Goal: Information Seeking & Learning: Learn about a topic

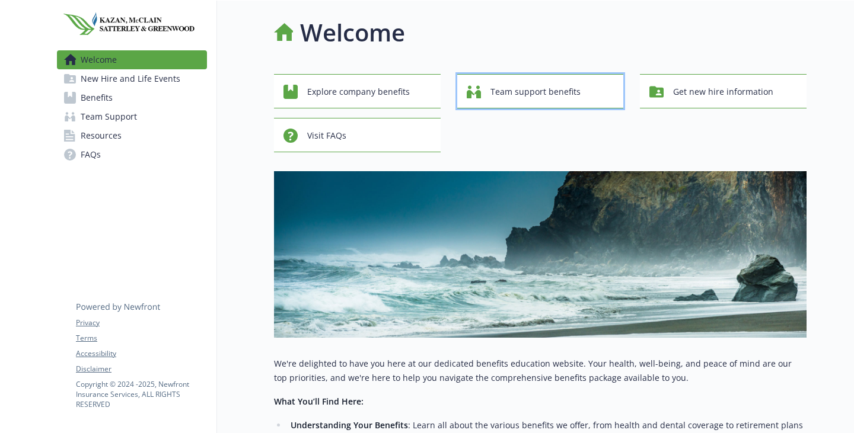
click at [580, 100] on span "Team support benefits" at bounding box center [535, 92] width 90 height 23
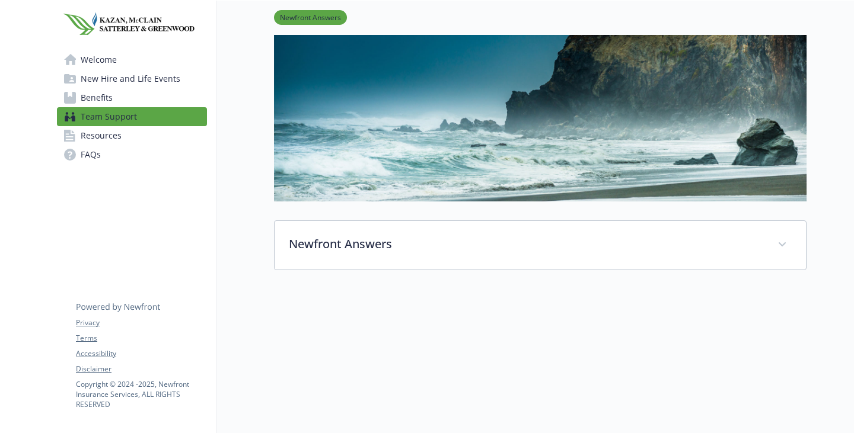
scroll to position [178, 0]
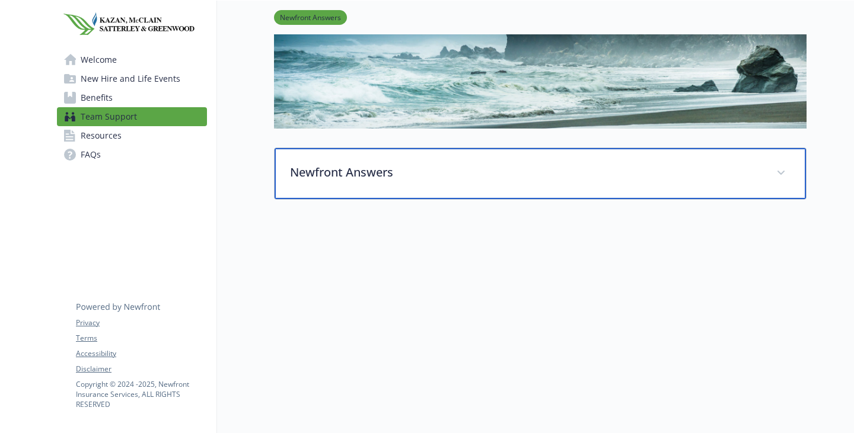
click at [346, 168] on div "Newfront Answers" at bounding box center [540, 173] width 531 height 51
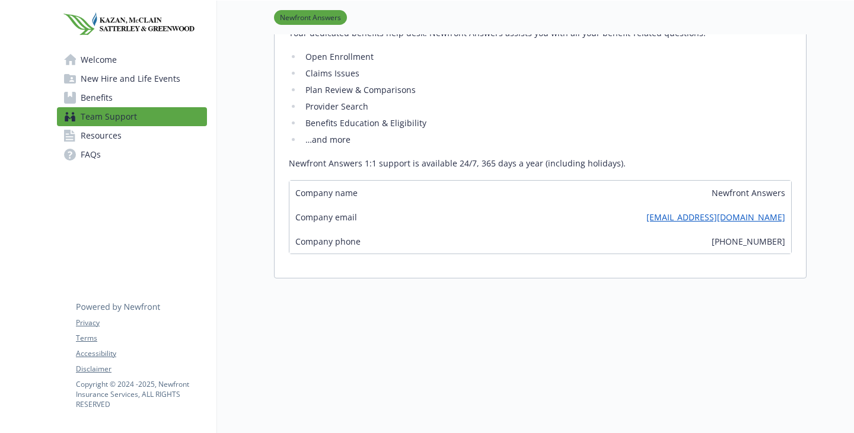
scroll to position [415, 0]
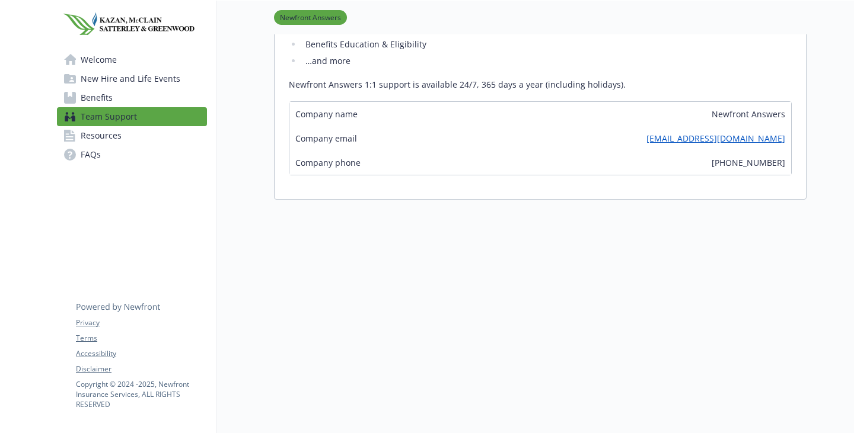
drag, startPoint x: 708, startPoint y: 205, endPoint x: 475, endPoint y: 202, distance: 233.0
click at [476, 151] on div "Company email [EMAIL_ADDRESS][DOMAIN_NAME]" at bounding box center [540, 138] width 502 height 24
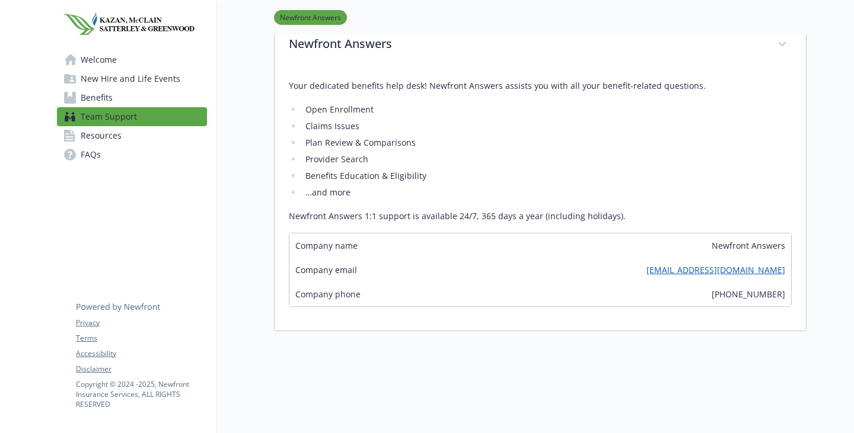
scroll to position [178, 0]
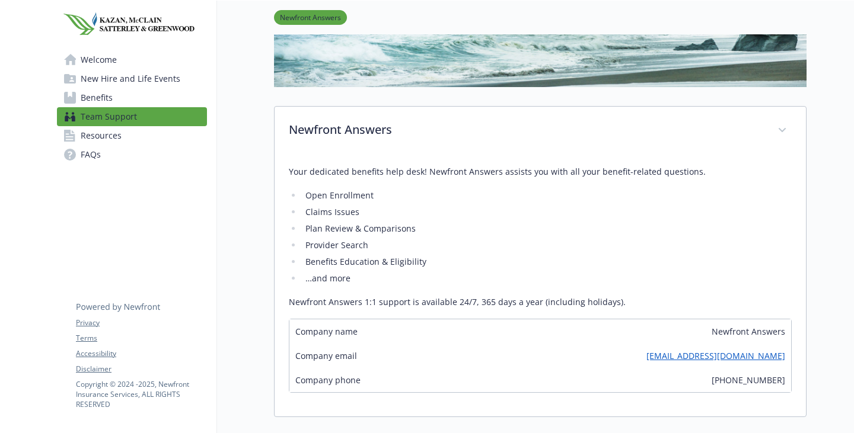
click at [120, 84] on span "New Hire and Life Events" at bounding box center [131, 78] width 100 height 19
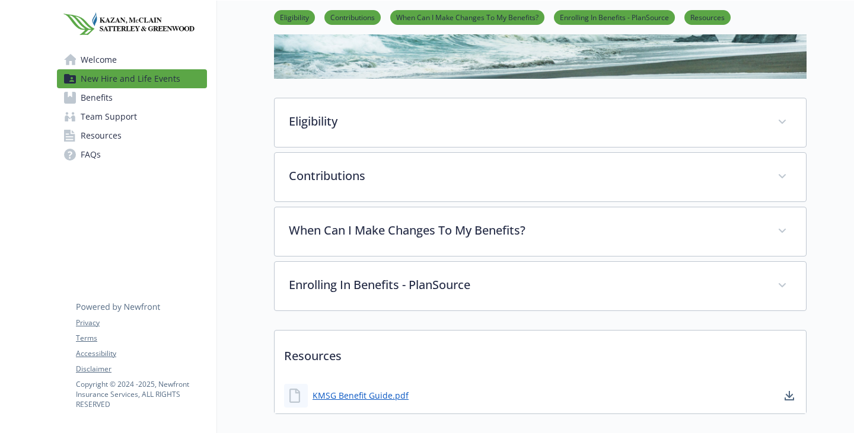
scroll to position [237, 0]
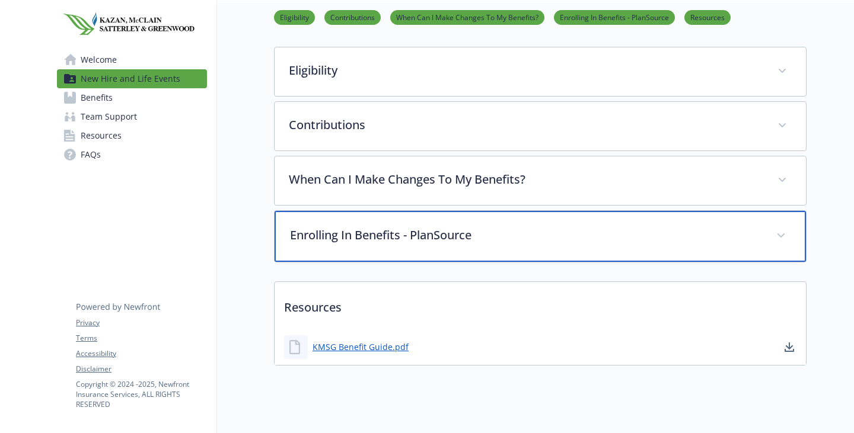
click at [374, 262] on div "Enrolling In Benefits - PlanSource" at bounding box center [540, 236] width 531 height 51
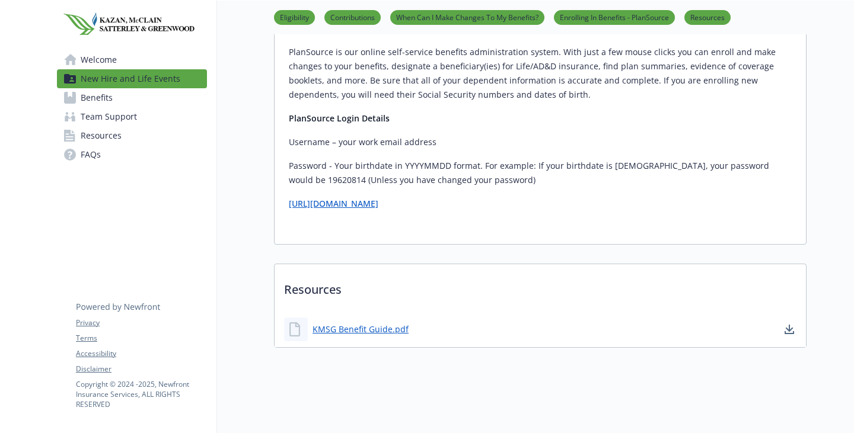
scroll to position [633, 0]
click at [324, 322] on link "KMSG Benefit Guide.pdf" at bounding box center [361, 329] width 98 height 15
click at [117, 69] on span "Welcome" at bounding box center [99, 59] width 36 height 19
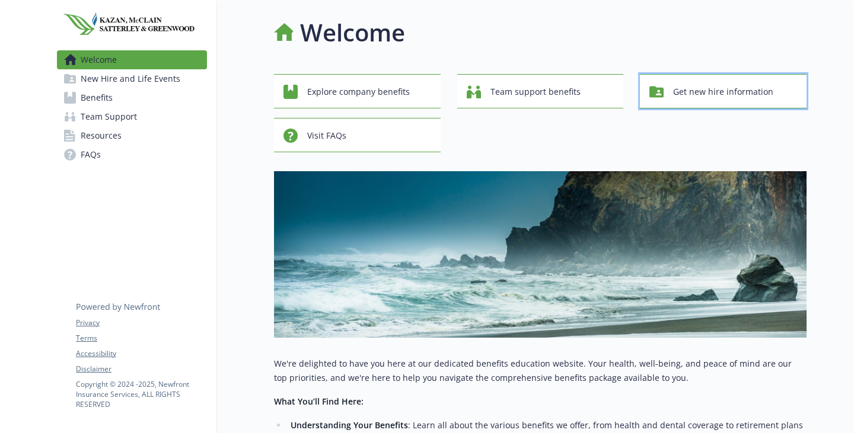
click at [673, 103] on span "Get new hire information" at bounding box center [723, 92] width 100 height 23
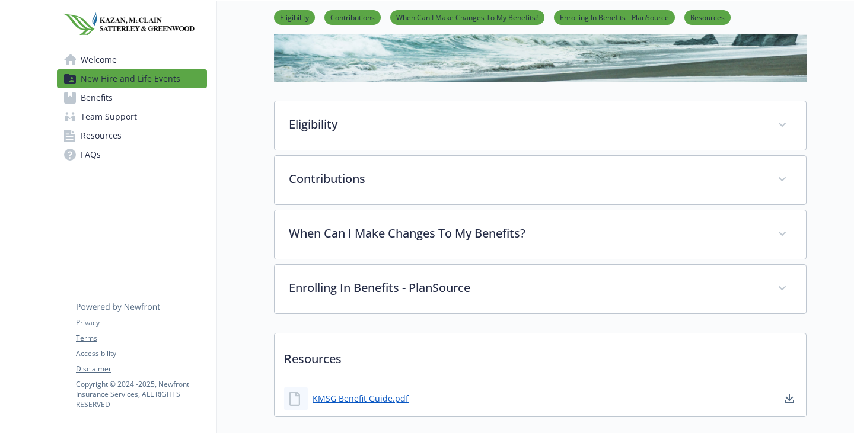
scroll to position [237, 0]
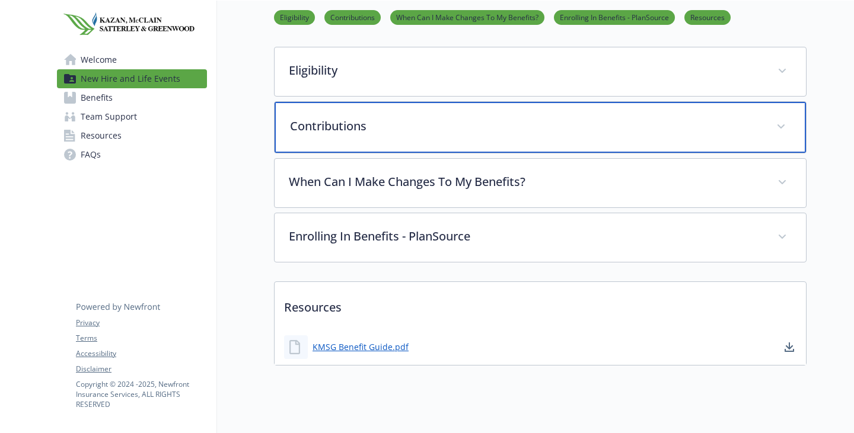
click at [332, 135] on p "Contributions" at bounding box center [526, 126] width 472 height 18
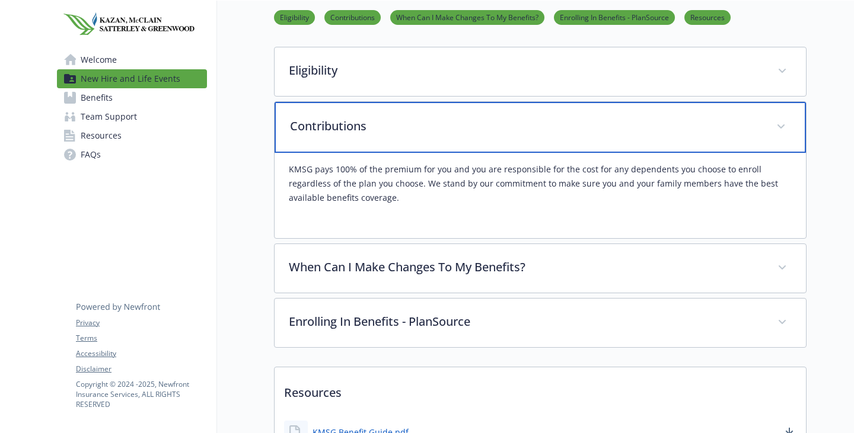
click at [332, 135] on p "Contributions" at bounding box center [526, 126] width 472 height 18
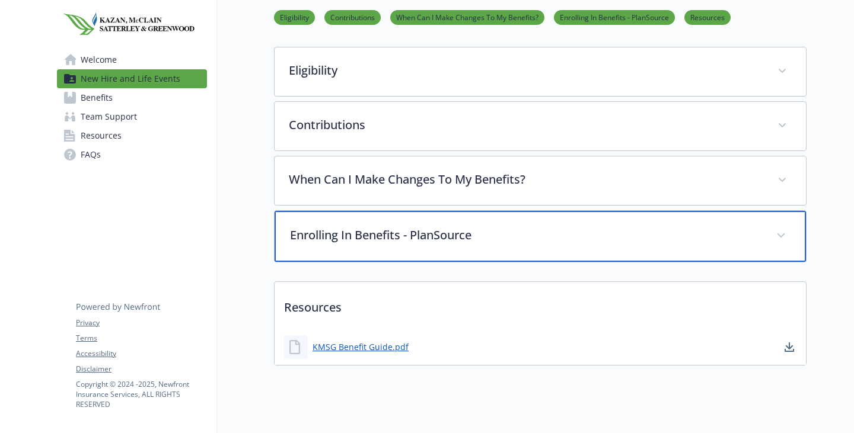
click at [345, 244] on p "Enrolling In Benefits - PlanSource" at bounding box center [526, 235] width 472 height 18
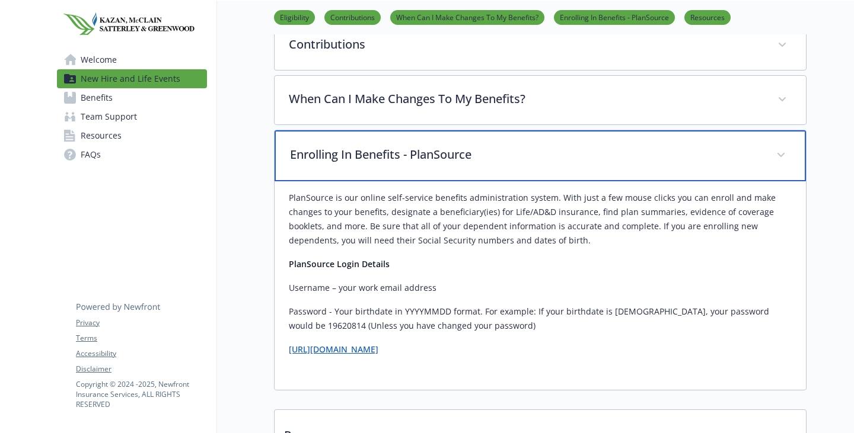
scroll to position [221, 0]
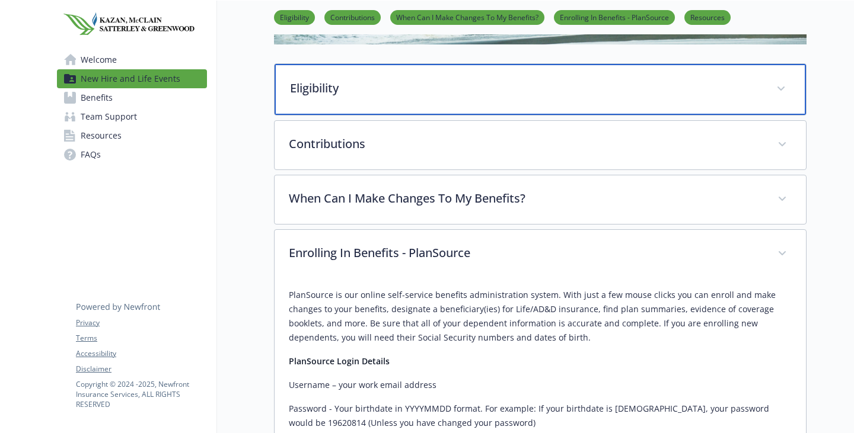
click at [324, 115] on div "Eligibility" at bounding box center [540, 89] width 531 height 51
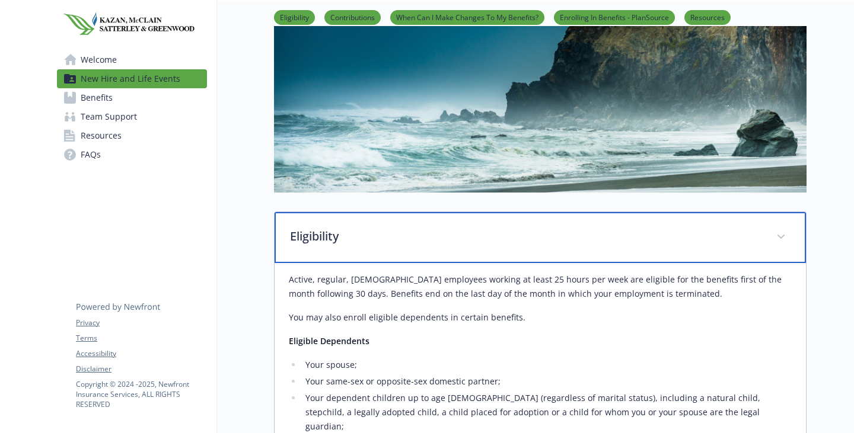
scroll to position [0, 0]
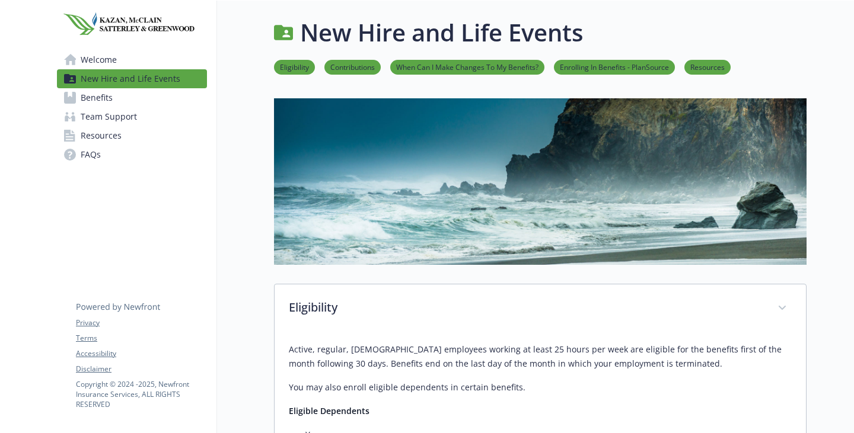
click at [111, 66] on span "Welcome" at bounding box center [99, 59] width 36 height 19
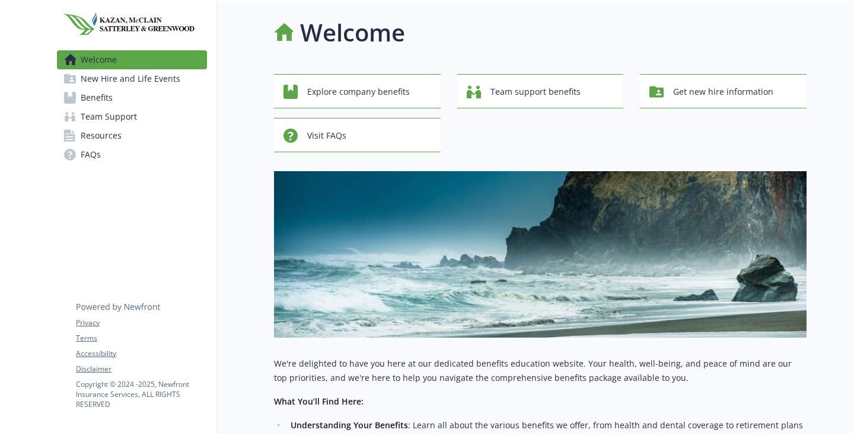
click at [119, 107] on link "Benefits" at bounding box center [132, 97] width 150 height 19
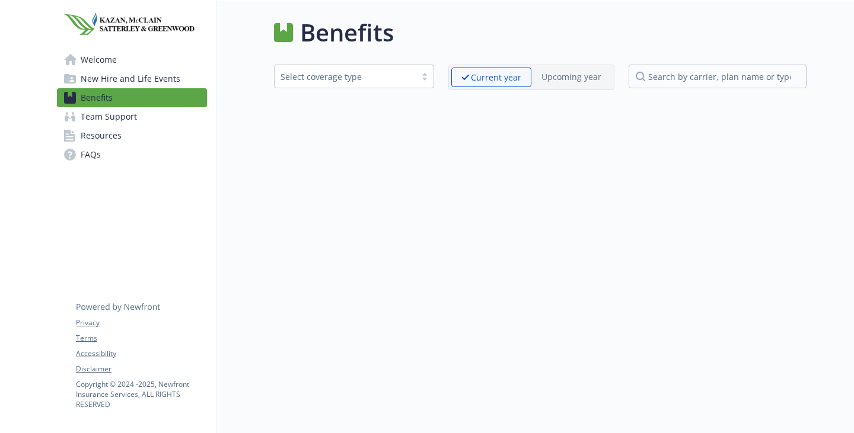
click at [122, 145] on span "Resources" at bounding box center [101, 135] width 41 height 19
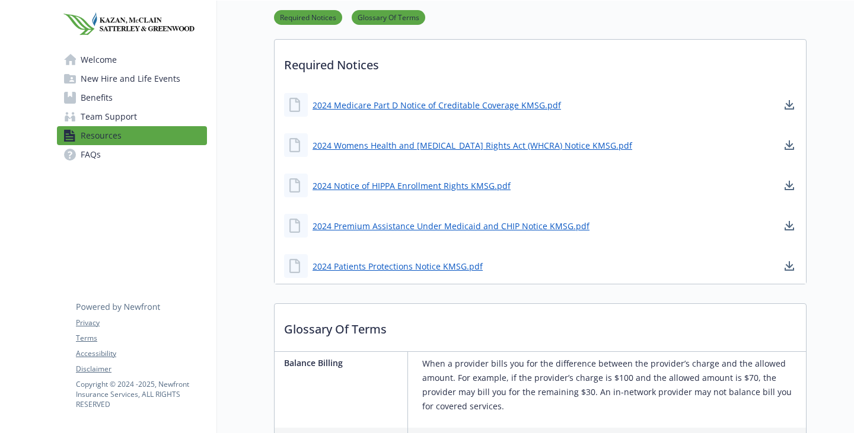
scroll to position [59, 0]
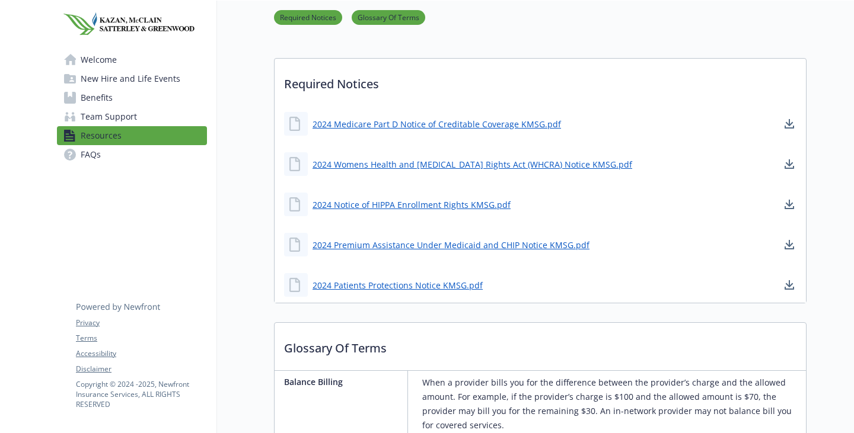
click at [119, 164] on link "FAQs" at bounding box center [132, 154] width 150 height 19
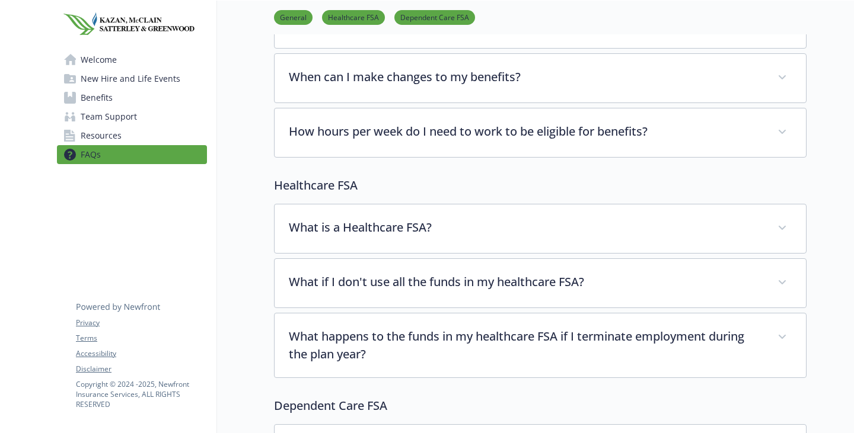
scroll to position [237, 0]
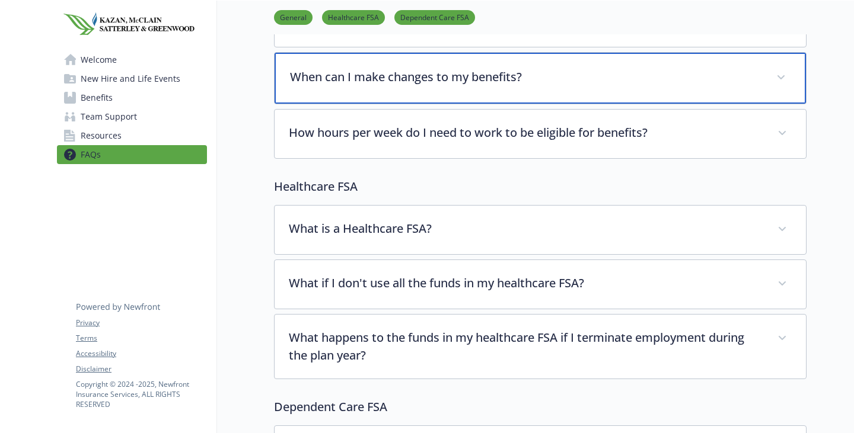
click at [371, 86] on p "When can I make changes to my benefits?" at bounding box center [526, 77] width 472 height 18
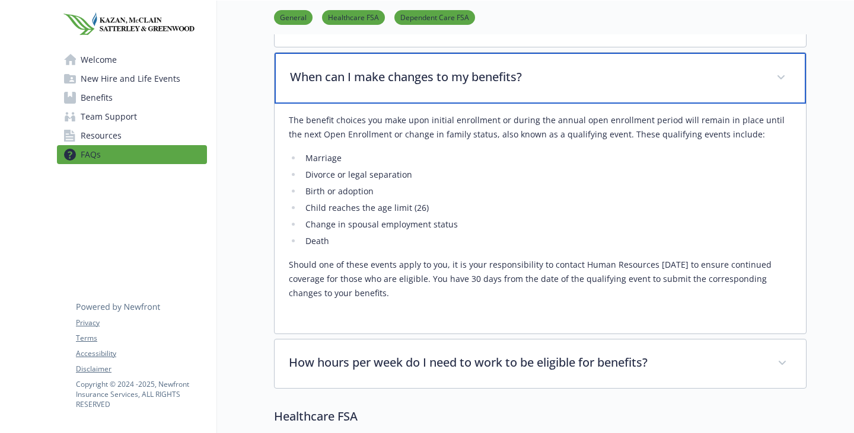
click at [372, 86] on p "When can I make changes to my benefits?" at bounding box center [526, 77] width 472 height 18
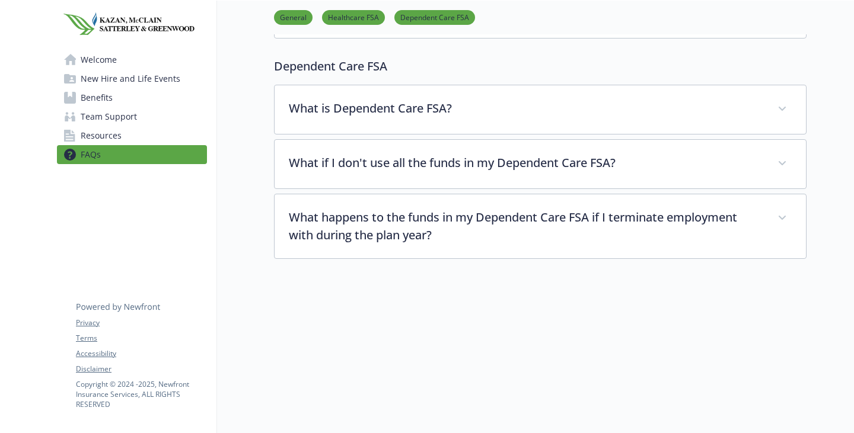
scroll to position [628, 0]
click at [117, 145] on span "Resources" at bounding box center [101, 135] width 41 height 19
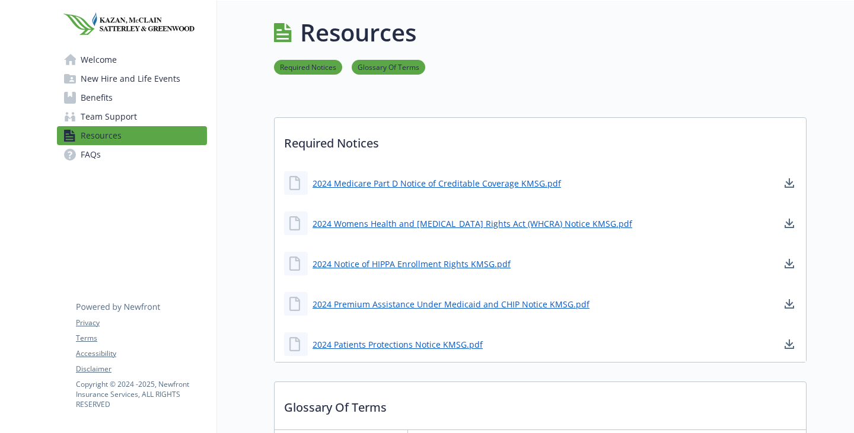
click at [157, 126] on link "Team Support" at bounding box center [132, 116] width 150 height 19
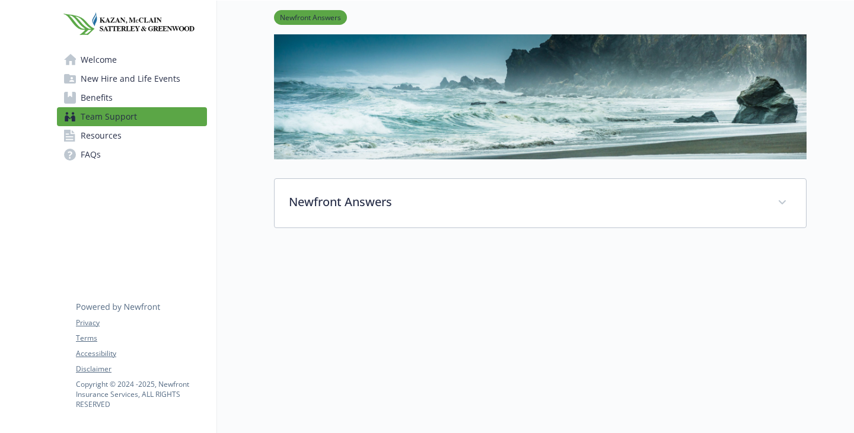
scroll to position [179, 0]
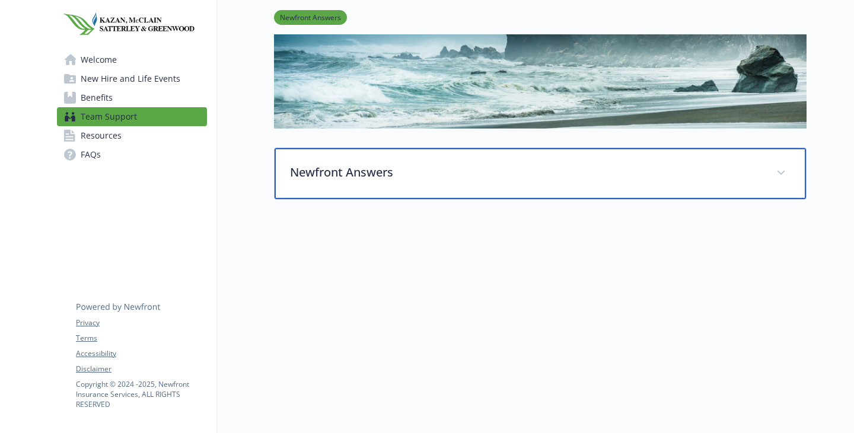
click at [301, 167] on div "Newfront Answers" at bounding box center [540, 173] width 531 height 51
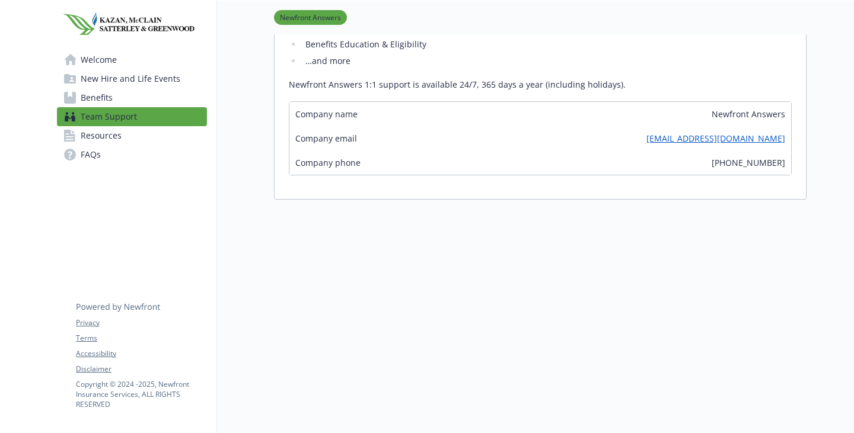
scroll to position [80, 0]
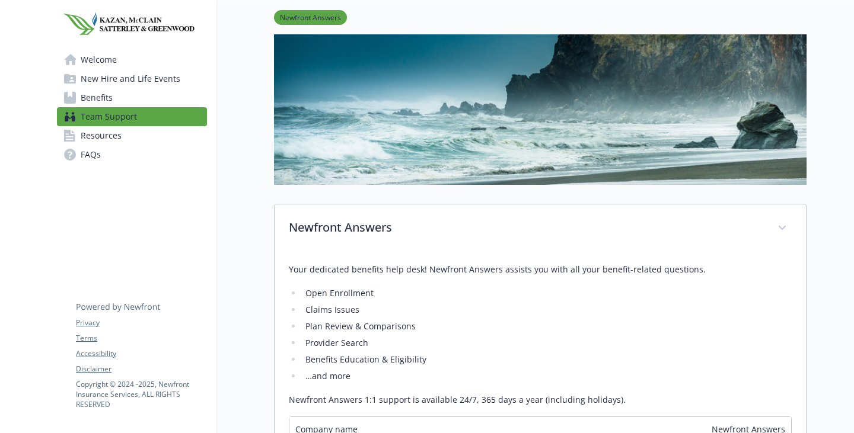
click at [100, 107] on span "Benefits" at bounding box center [97, 97] width 32 height 19
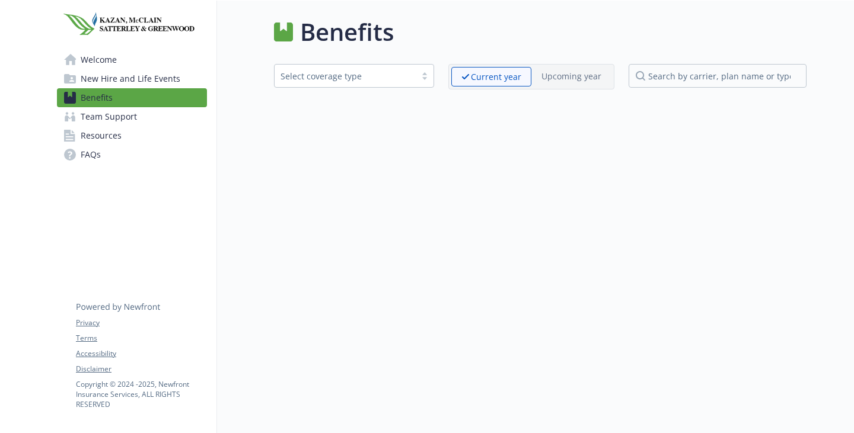
click at [104, 88] on span "New Hire and Life Events" at bounding box center [131, 78] width 100 height 19
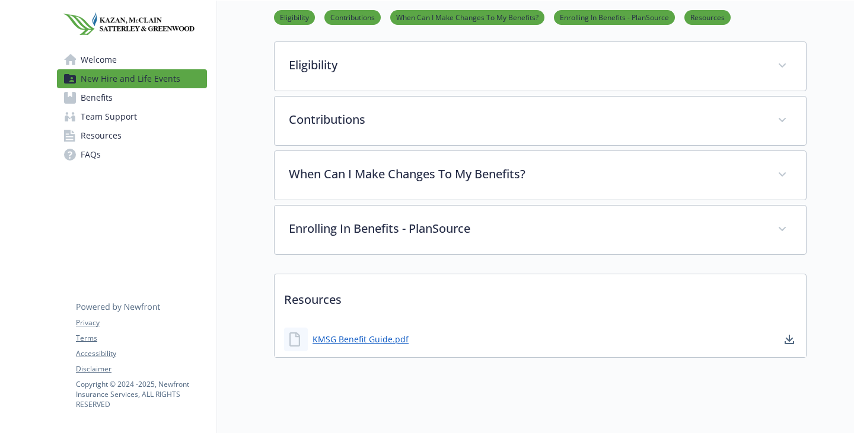
scroll to position [240, 0]
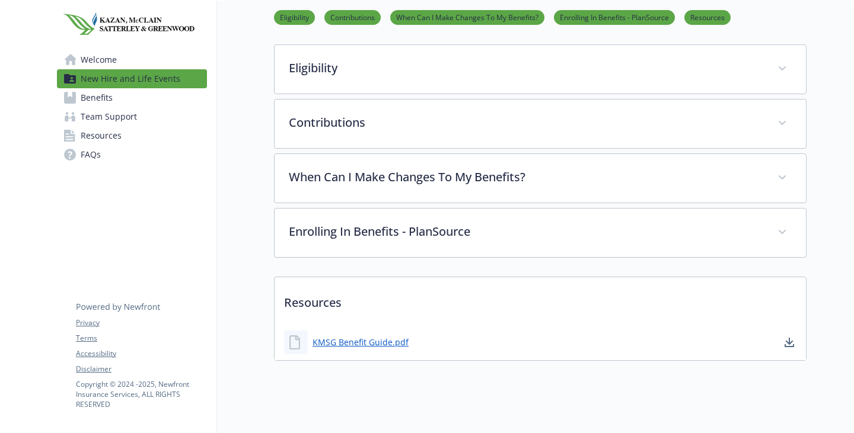
click at [110, 66] on span "Welcome" at bounding box center [99, 59] width 36 height 19
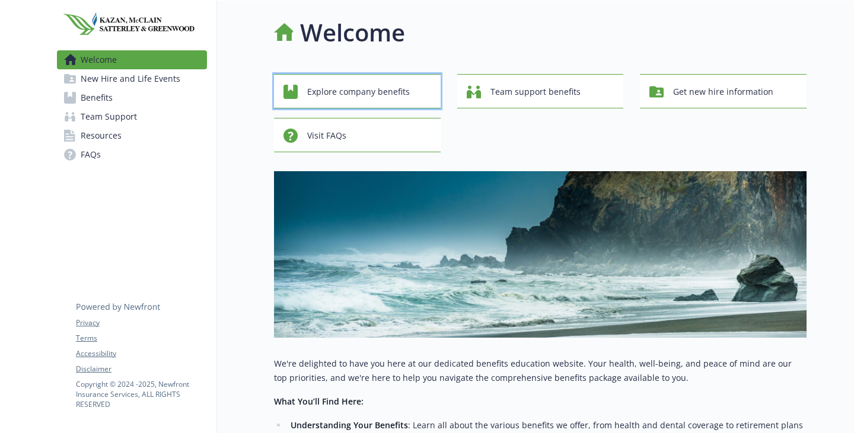
click at [337, 103] on span "Explore company benefits" at bounding box center [358, 92] width 103 height 23
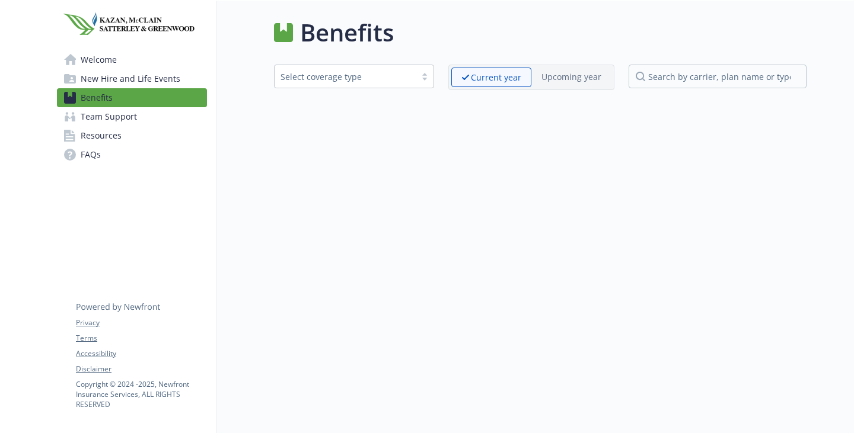
click at [131, 88] on span "New Hire and Life Events" at bounding box center [131, 78] width 100 height 19
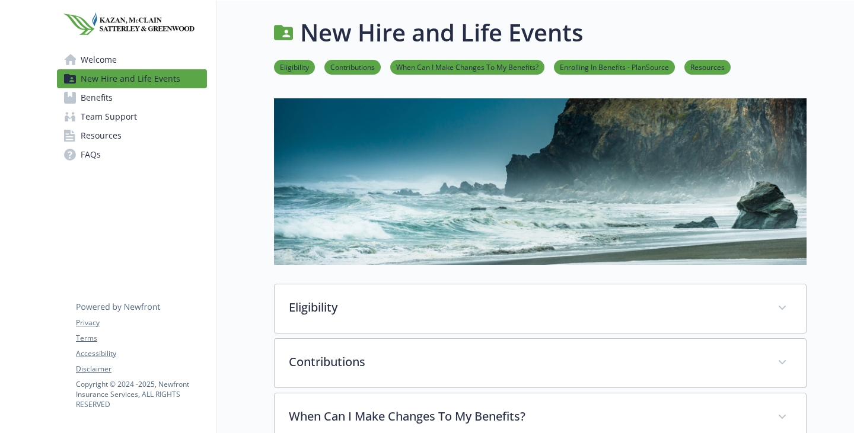
click at [102, 188] on div "Welcome New Hire and Life Events Benefits Team Support Resources FAQs Privacy T…" at bounding box center [131, 94] width 169 height 187
click at [98, 164] on span "FAQs" at bounding box center [91, 154] width 20 height 19
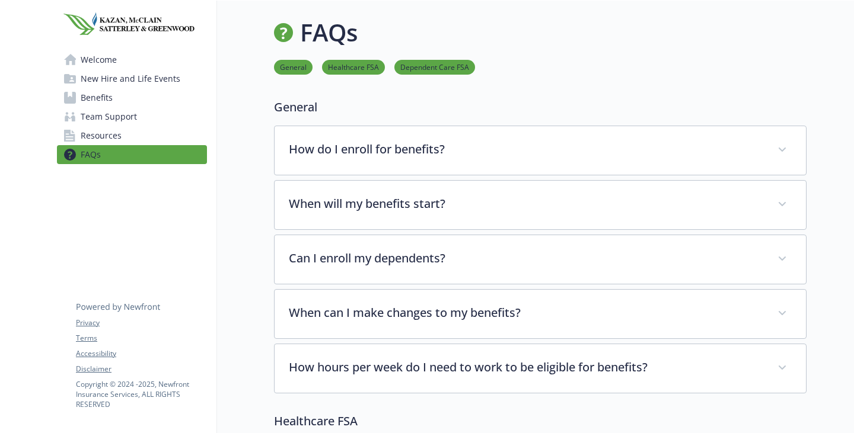
scroll to position [119, 0]
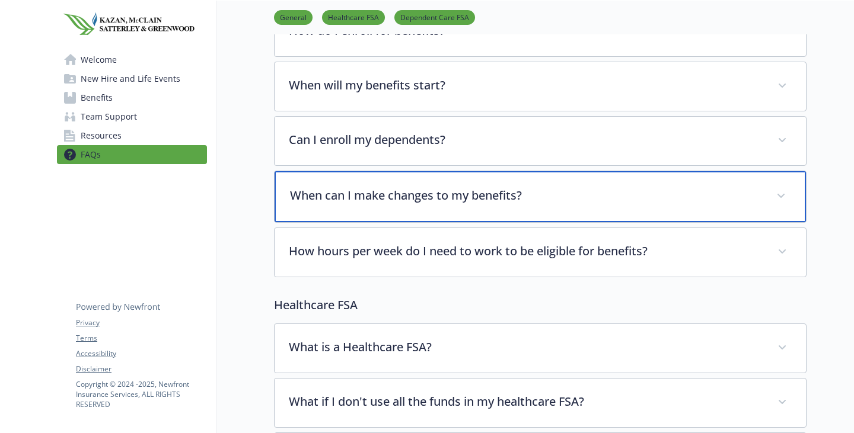
click at [392, 205] on p "When can I make changes to my benefits?" at bounding box center [526, 196] width 472 height 18
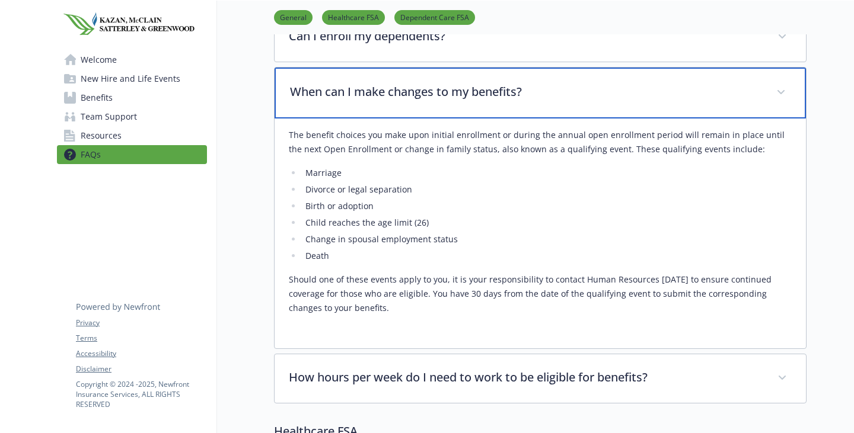
scroll to position [237, 0]
